Goal: Information Seeking & Learning: Learn about a topic

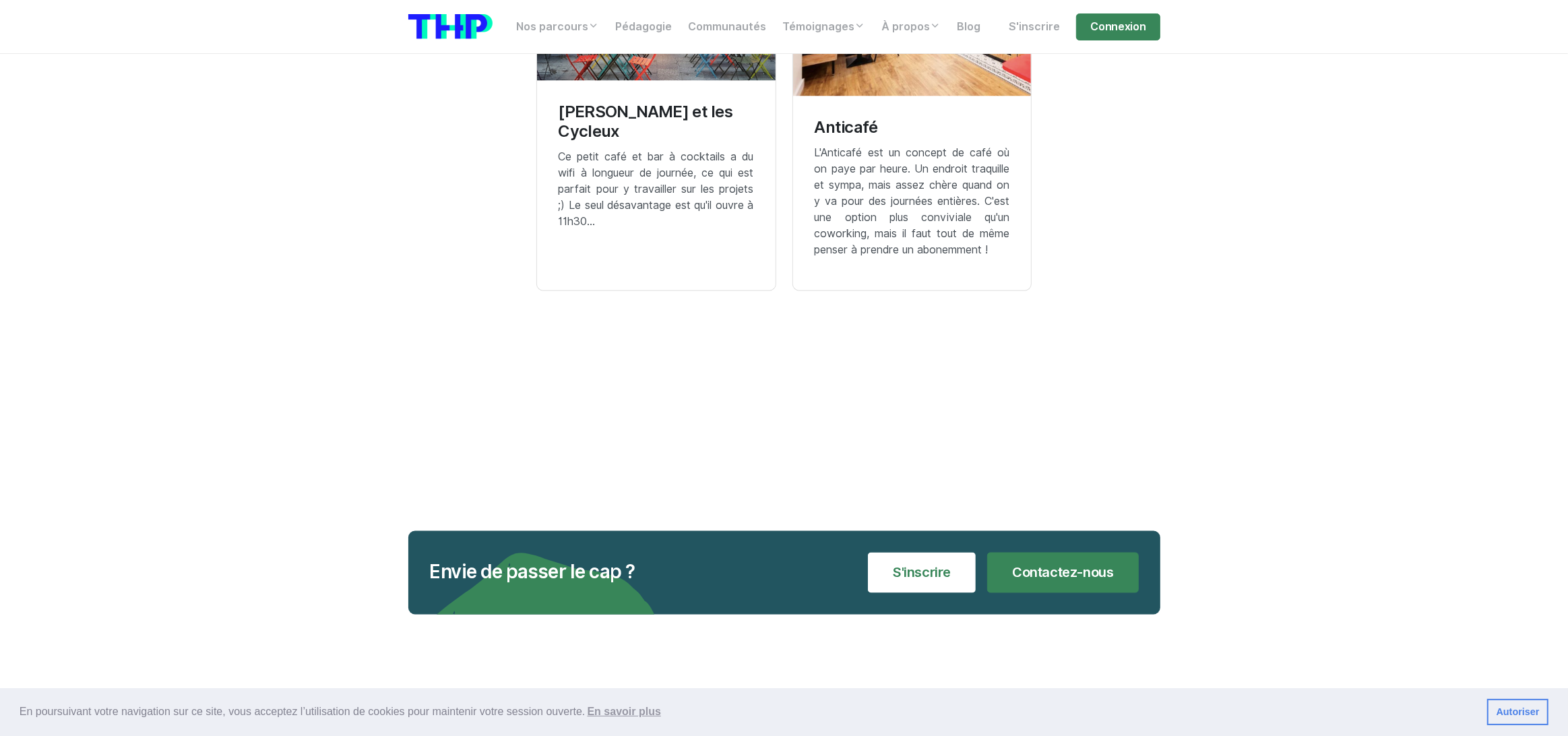
scroll to position [2535, 0]
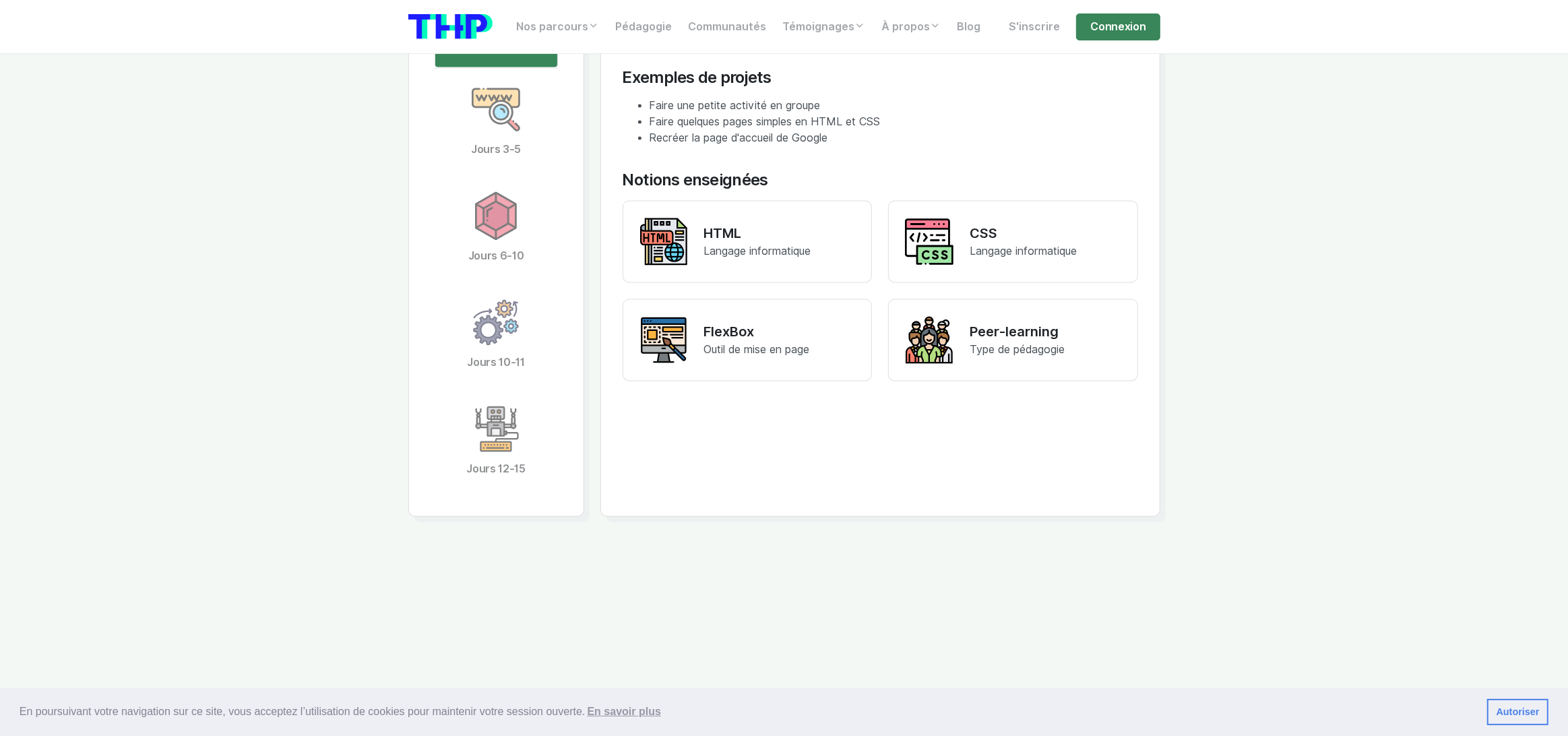
scroll to position [2776, 0]
click at [525, 173] on link "Jours 3-5" at bounding box center [496, 120] width 123 height 107
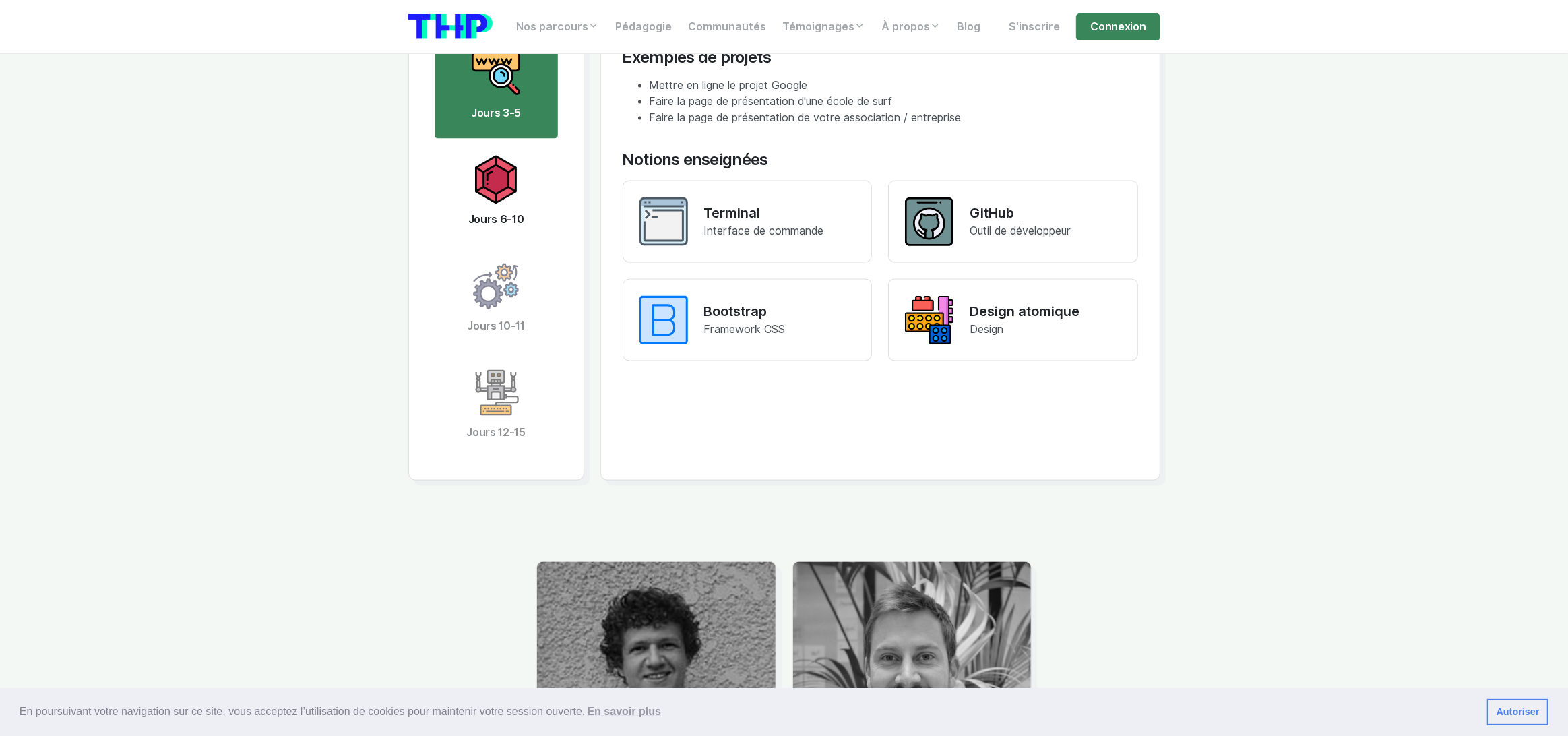
scroll to position [2814, 0]
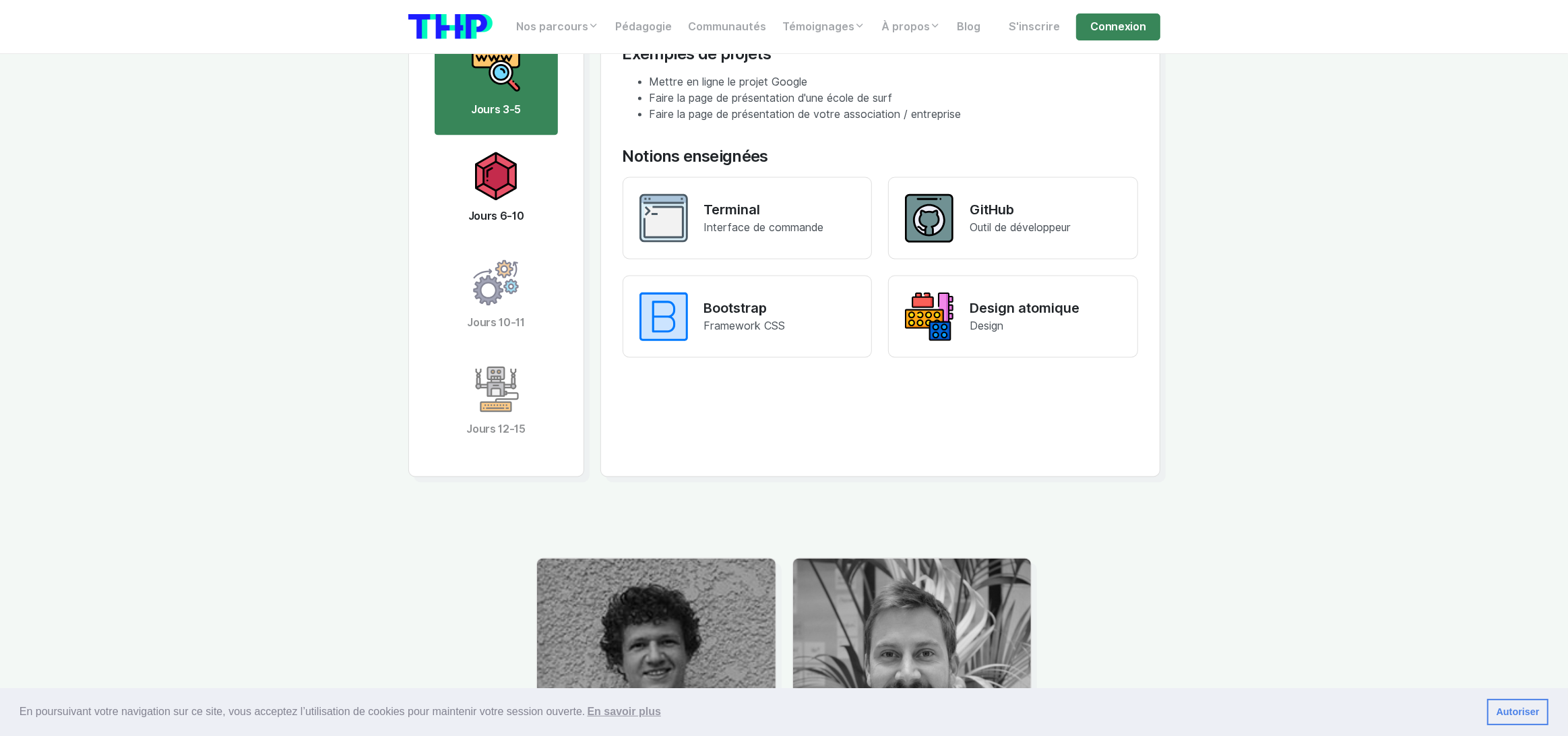
click at [524, 242] on link "Jours 6-10" at bounding box center [496, 189] width 123 height 107
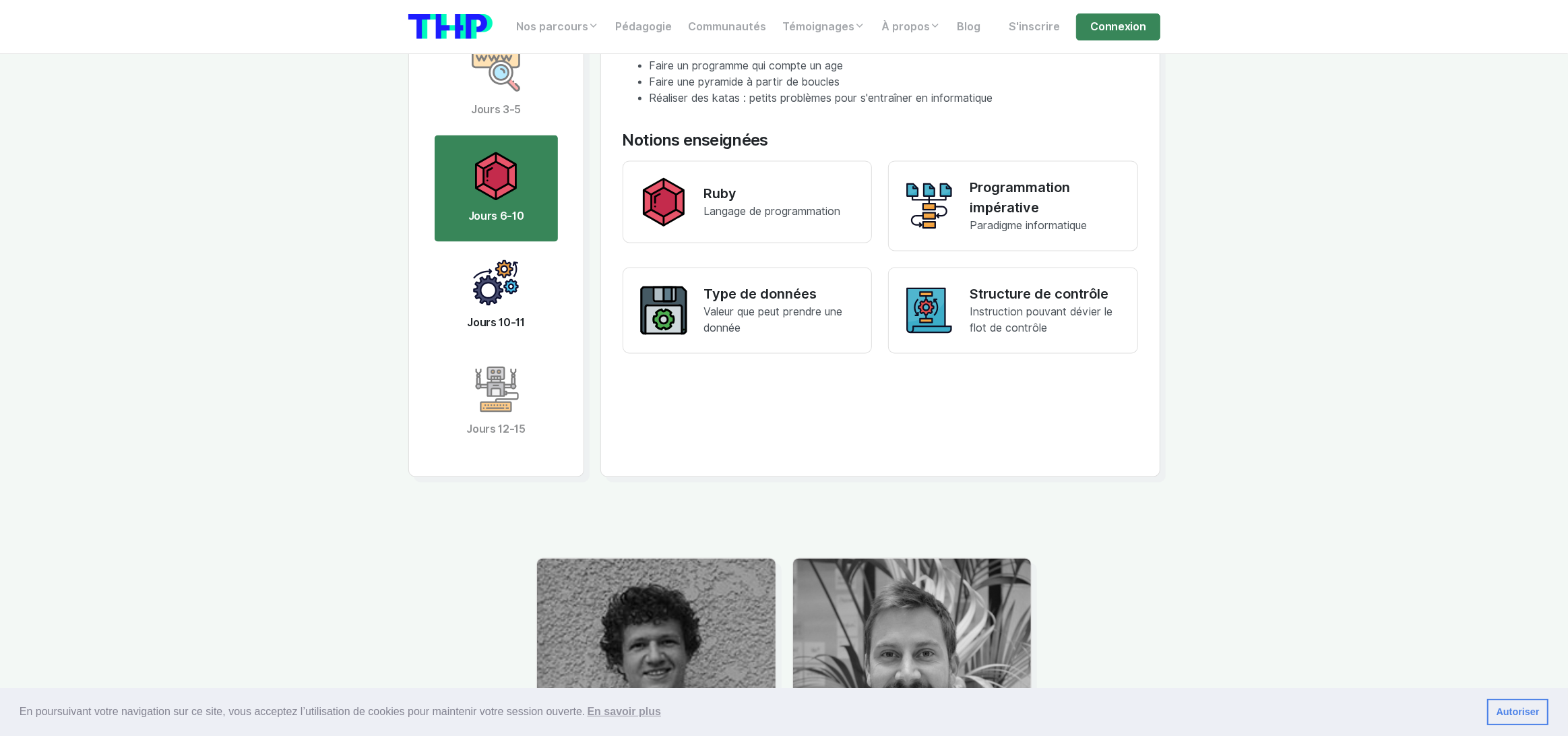
click at [500, 307] on img at bounding box center [496, 283] width 48 height 48
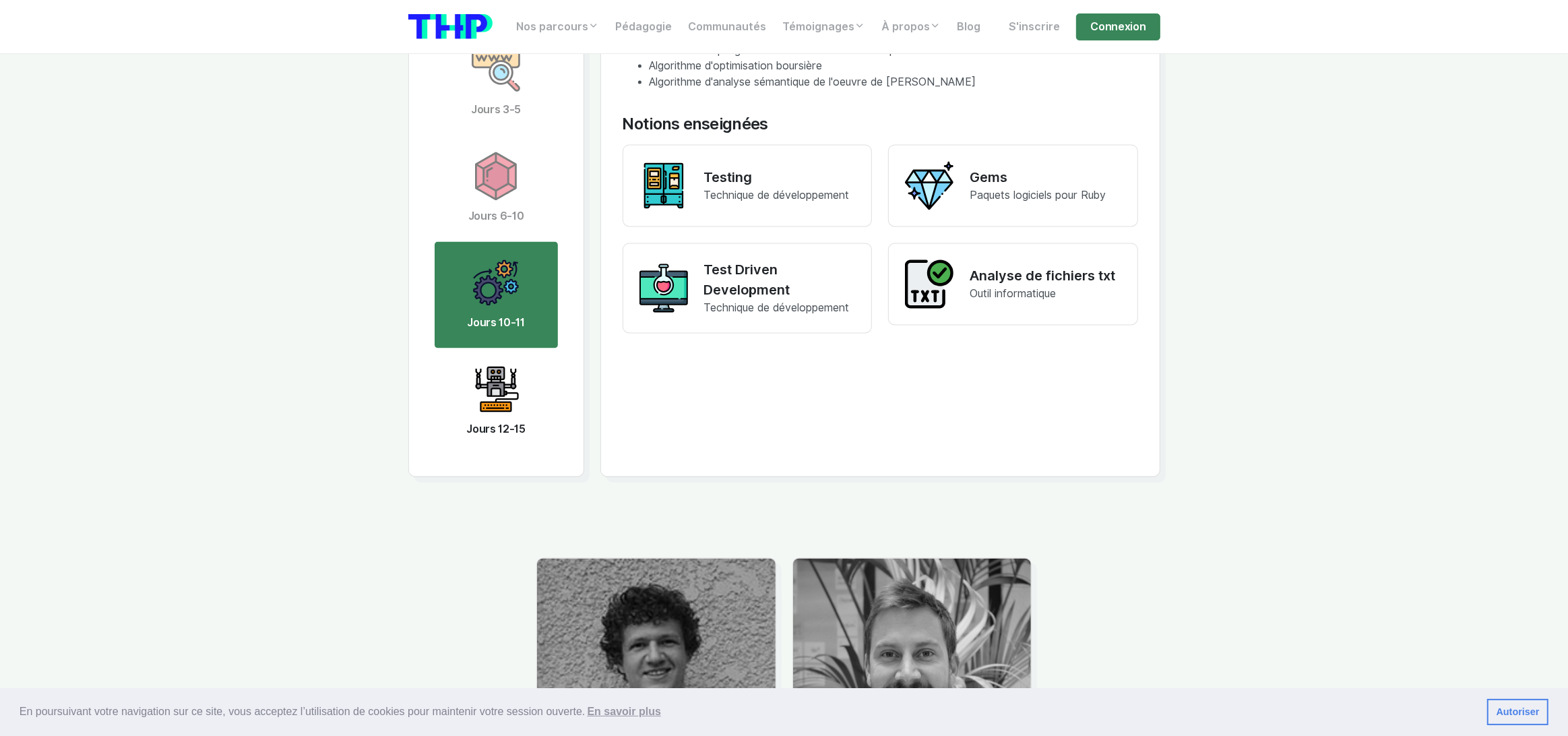
click at [497, 413] on img at bounding box center [496, 389] width 48 height 48
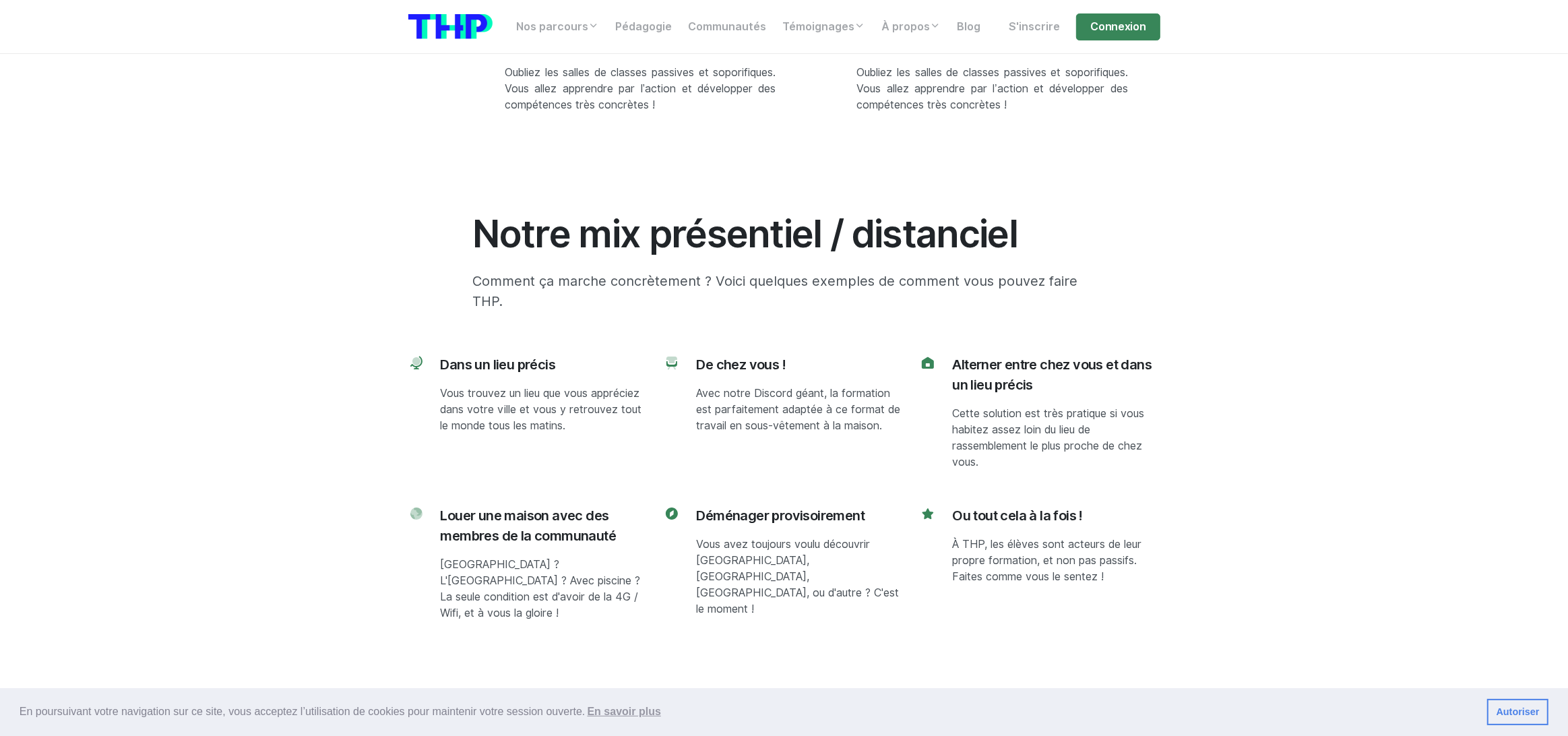
scroll to position [5342, 0]
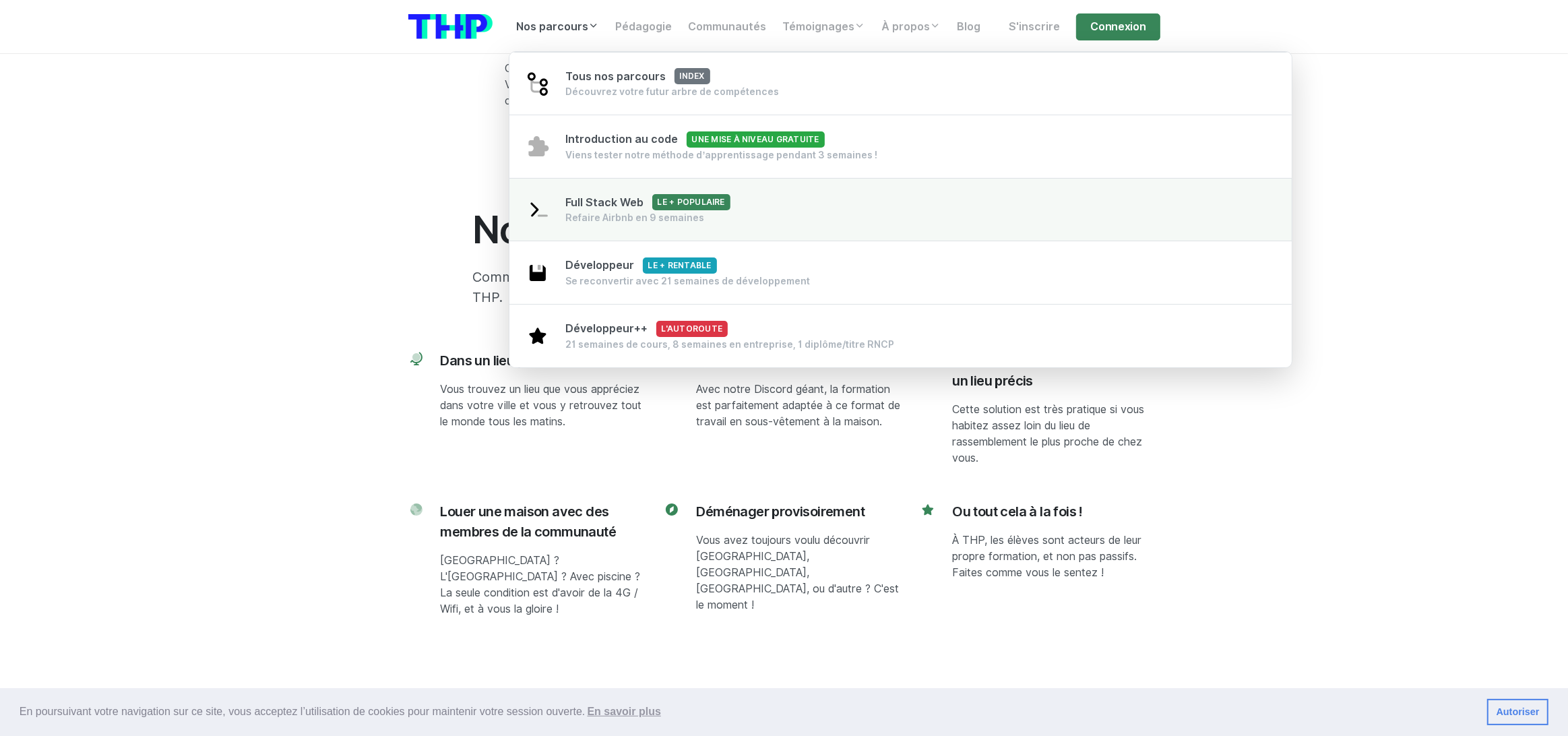
click at [590, 236] on link "Full Stack Web Le + populaire Refaire Airbnb en 9 semaines" at bounding box center [901, 210] width 783 height 64
